Goal: Task Accomplishment & Management: Use online tool/utility

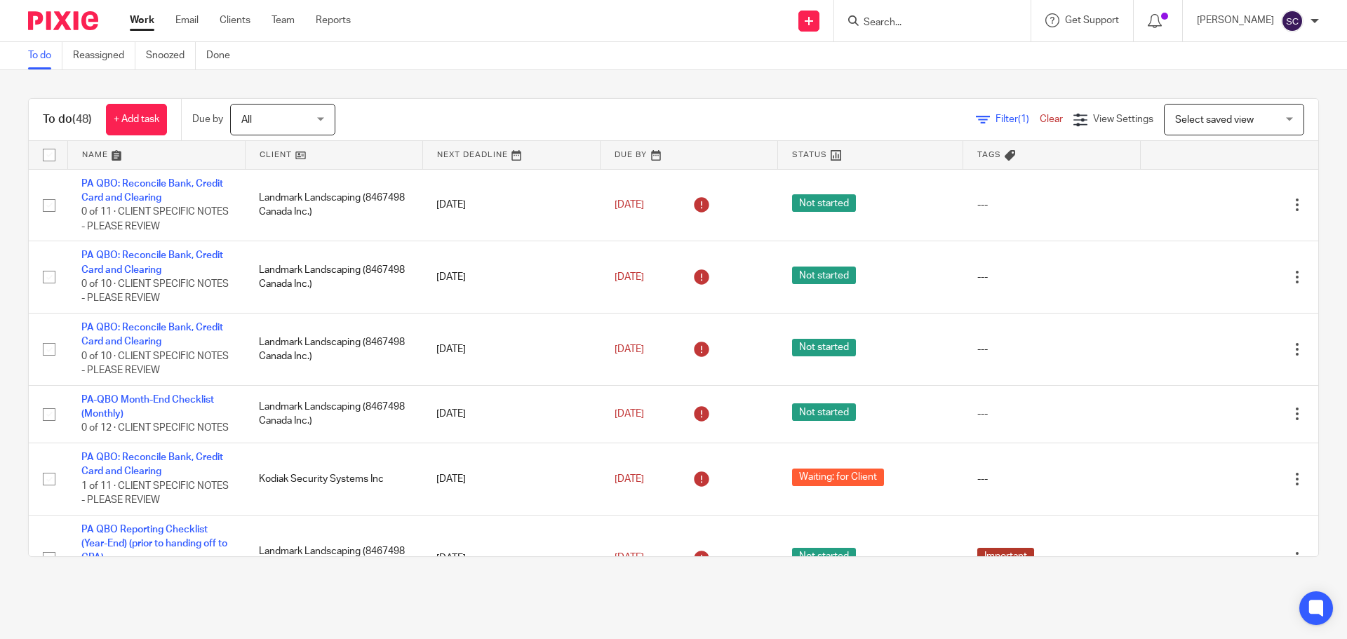
click at [1186, 116] on span "Select saved view" at bounding box center [1214, 120] width 79 height 10
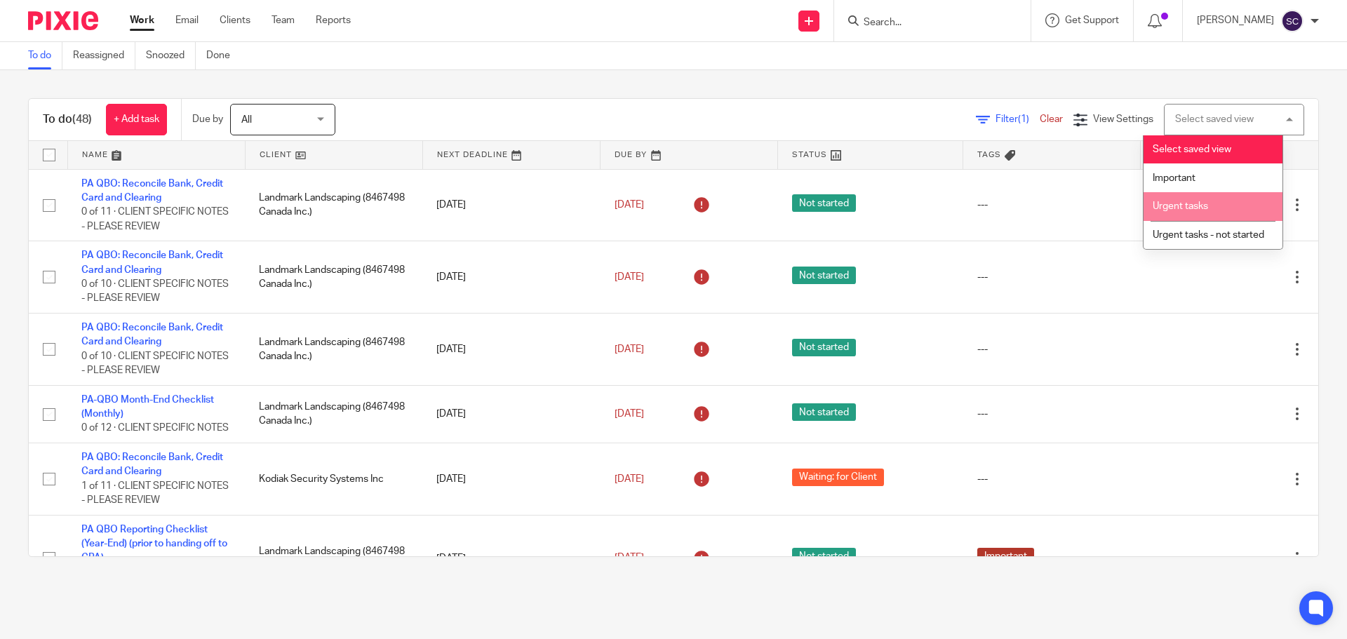
click at [1168, 206] on span "Urgent tasks" at bounding box center [1180, 206] width 55 height 10
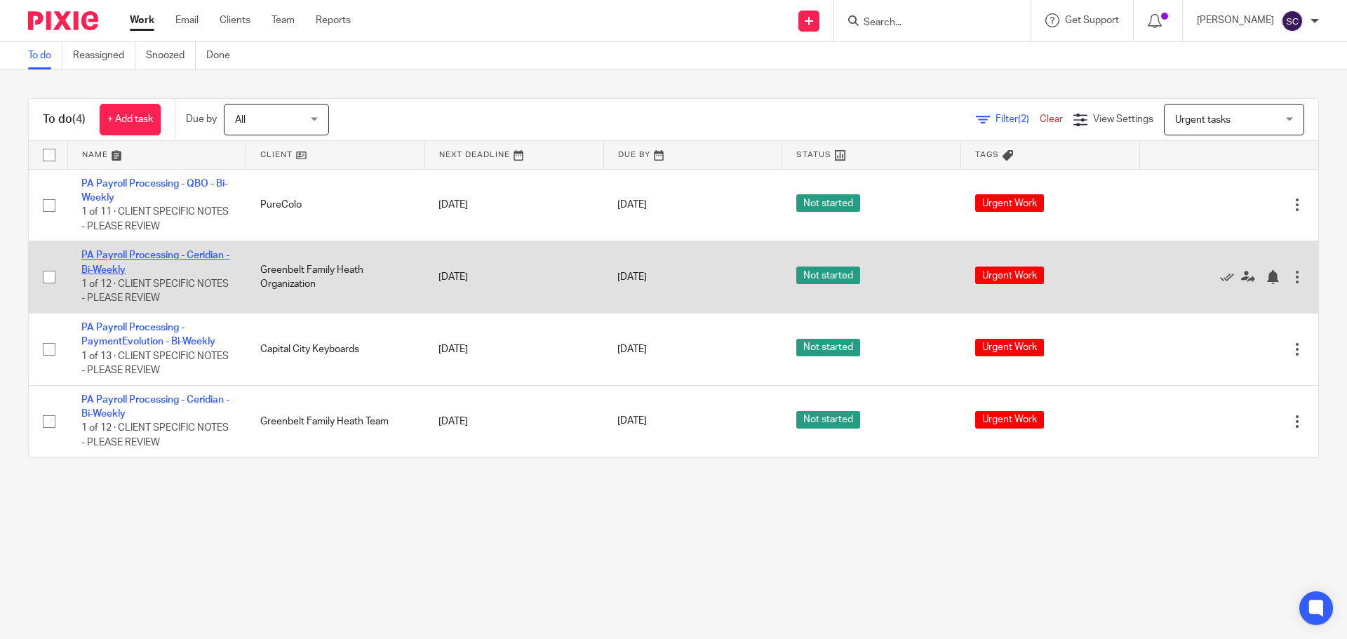
click at [102, 255] on link "PA Payroll Processing - Ceridian - Bi-Weekly" at bounding box center [155, 262] width 148 height 24
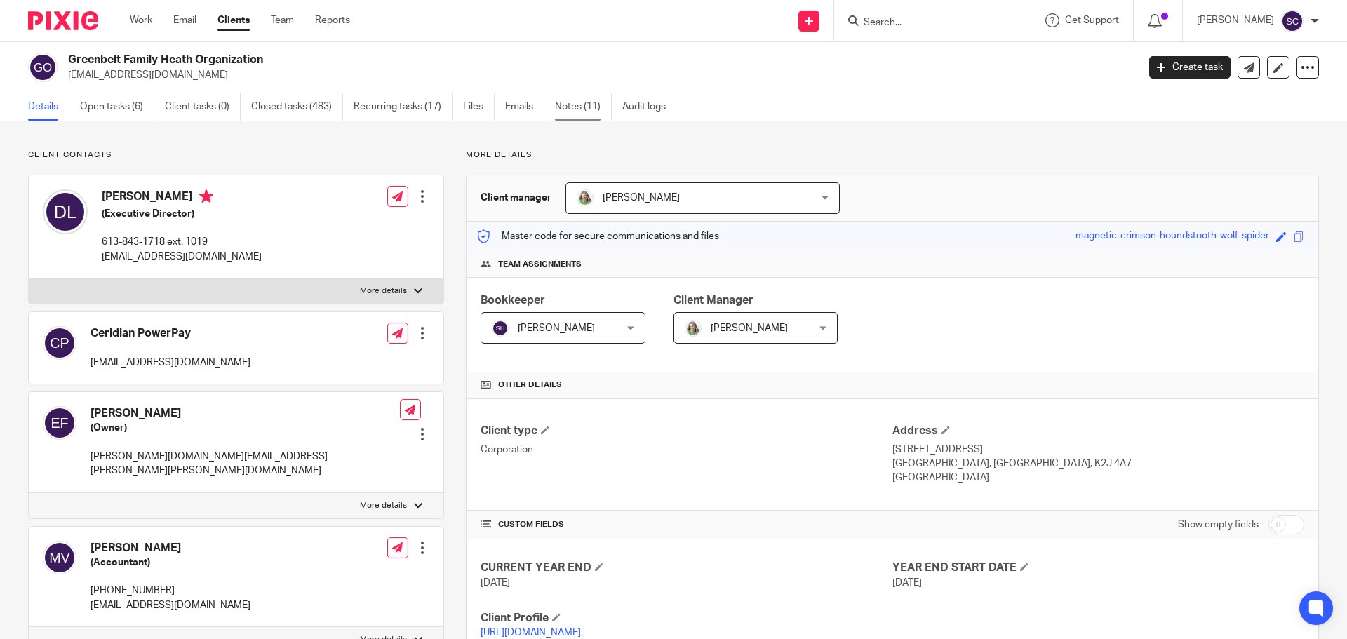
click at [574, 106] on link "Notes (11)" at bounding box center [583, 106] width 57 height 27
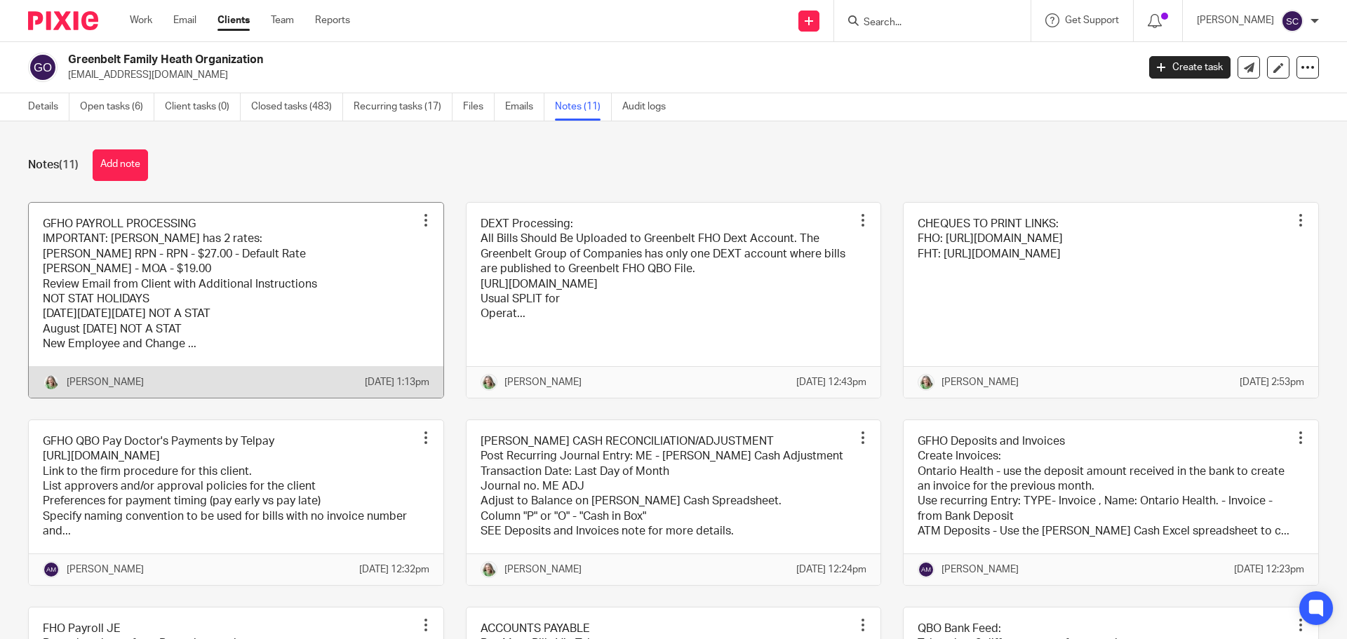
click at [105, 236] on link at bounding box center [236, 300] width 415 height 195
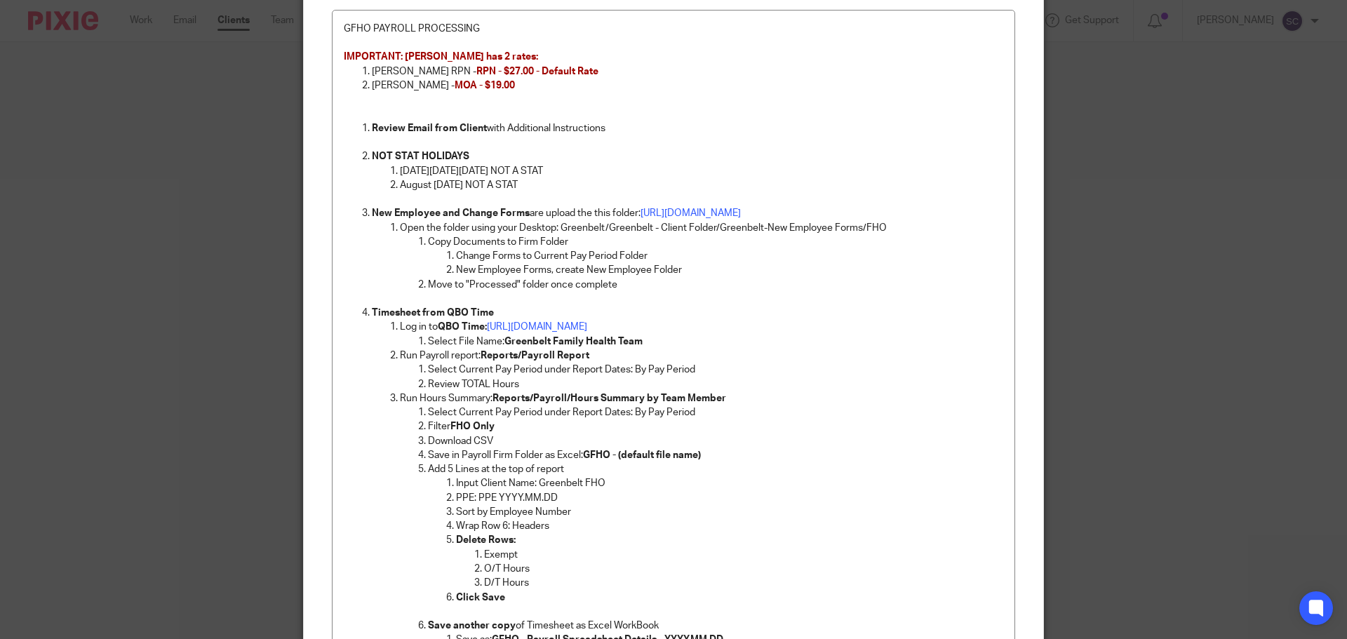
scroll to position [210, 0]
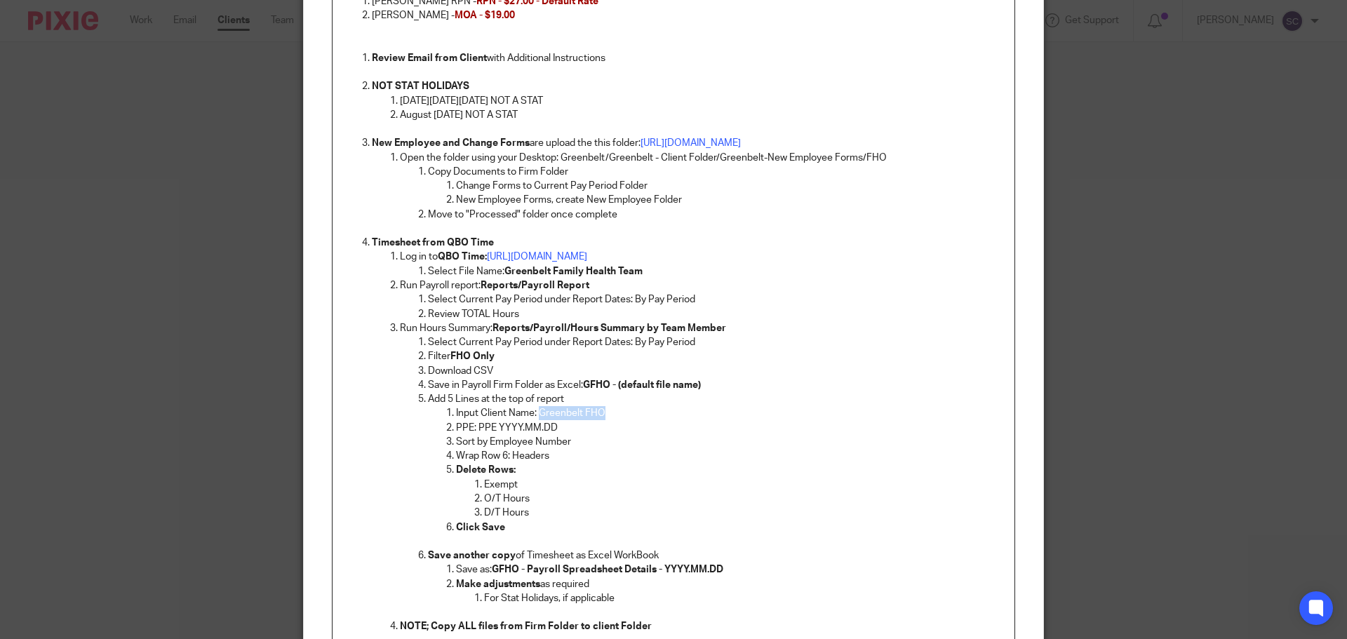
drag, startPoint x: 535, startPoint y: 411, endPoint x: 600, endPoint y: 408, distance: 65.3
click at [600, 408] on p "Input Client Name: Greenbelt FHO" at bounding box center [729, 413] width 547 height 14
copy p "Greenbelt FHO"
drag, startPoint x: 474, startPoint y: 427, endPoint x: 555, endPoint y: 433, distance: 81.6
click at [555, 433] on p "PPE: PPE YYYY.MM.DD" at bounding box center [729, 428] width 547 height 14
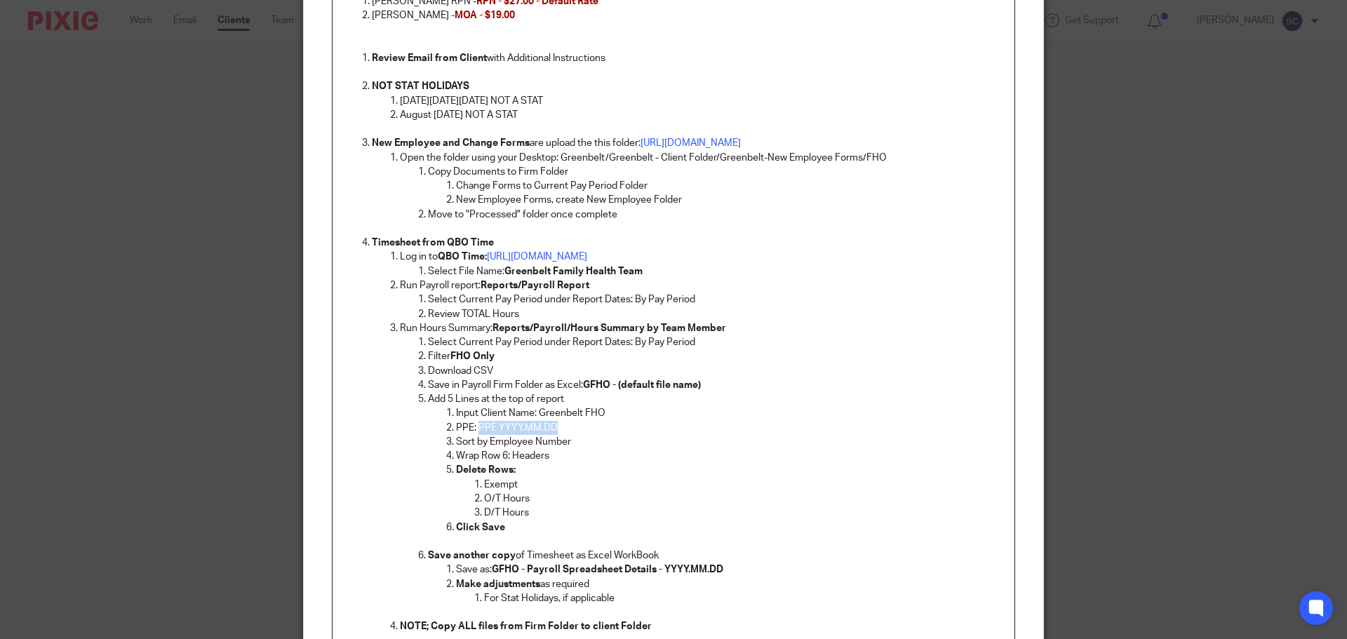
copy p "PPE YYYY.MM.DD"
drag, startPoint x: 535, startPoint y: 416, endPoint x: 600, endPoint y: 417, distance: 65.3
click at [600, 417] on p "Input Client Name: Greenbelt FHO" at bounding box center [729, 413] width 547 height 14
copy p "Greenbelt FHO"
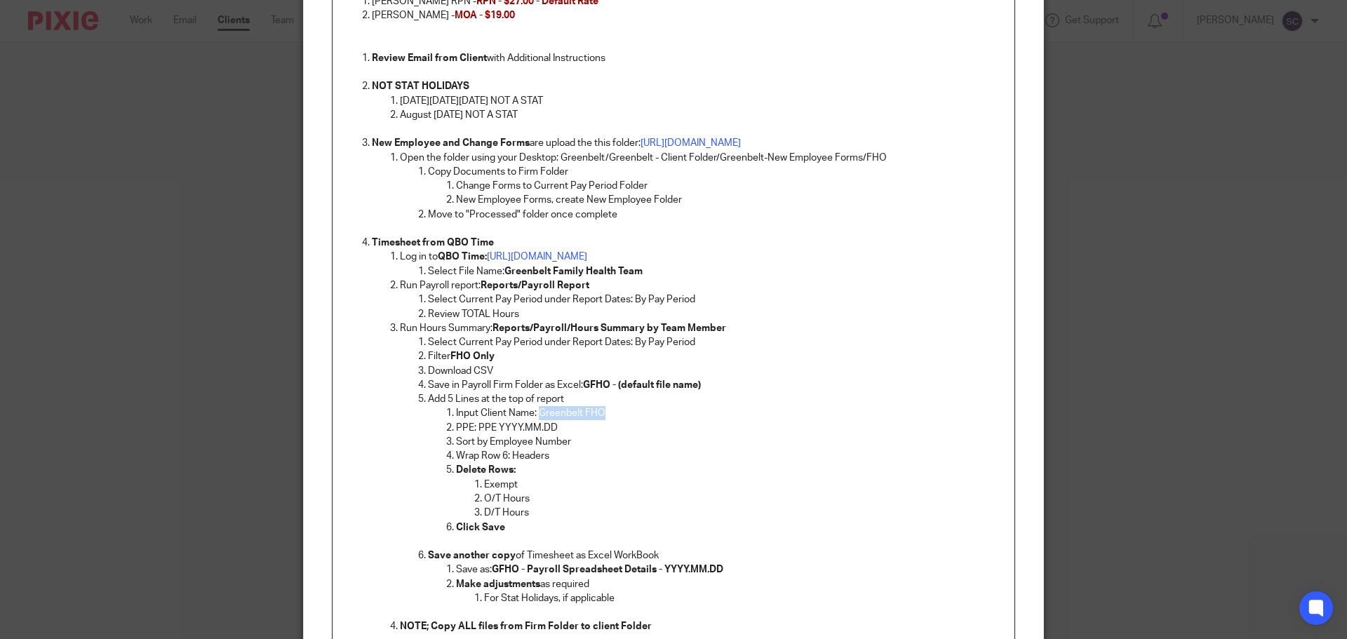
copy p "Greenbelt FHO"
click at [775, 469] on p "Delete Rows:" at bounding box center [729, 470] width 547 height 14
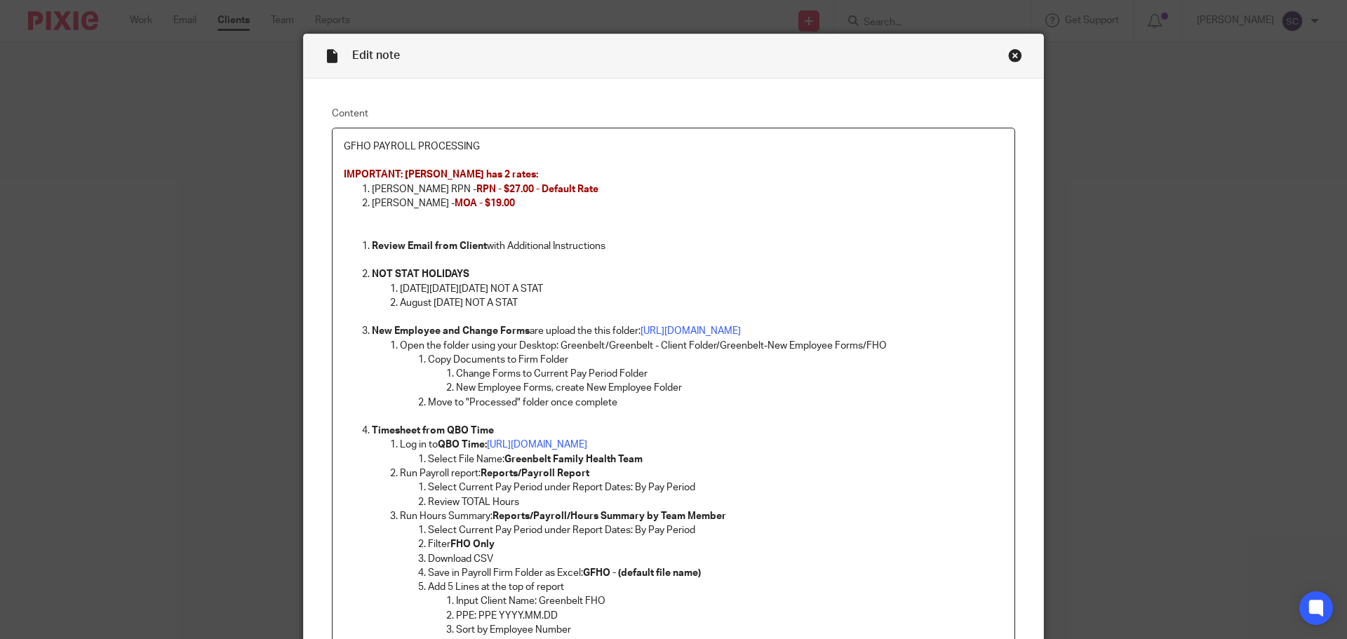
scroll to position [0, 0]
